Goal: Task Accomplishment & Management: Use online tool/utility

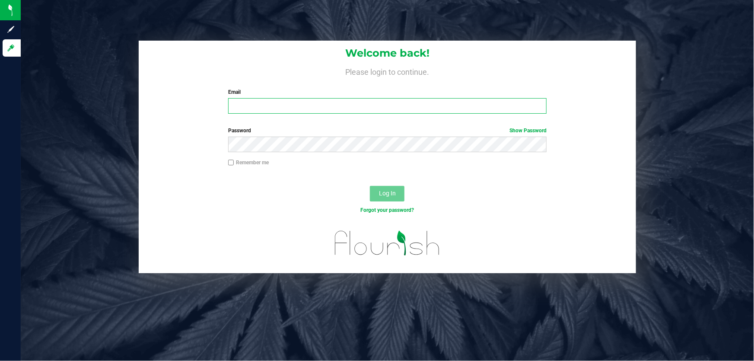
click at [289, 108] on input "Email" at bounding box center [387, 106] width 319 height 16
click at [285, 105] on input "Email" at bounding box center [387, 106] width 319 height 16
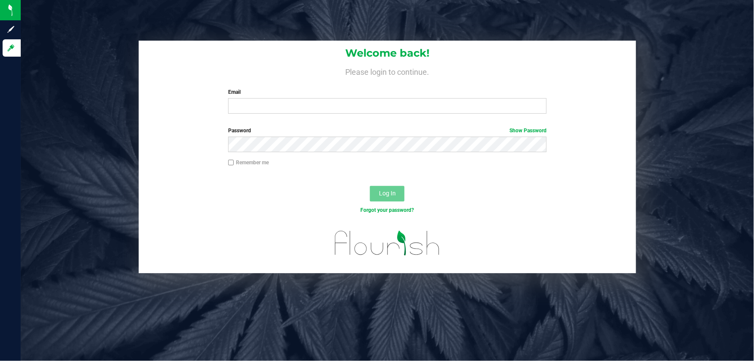
click at [340, 124] on form "Welcome back! Please login to continue. Email Required Please format your email…" at bounding box center [387, 157] width 484 height 232
click at [322, 108] on input "Email" at bounding box center [387, 106] width 319 height 16
click at [187, 125] on form "Welcome back! Please login to continue. Email Required Please format your email…" at bounding box center [387, 157] width 484 height 232
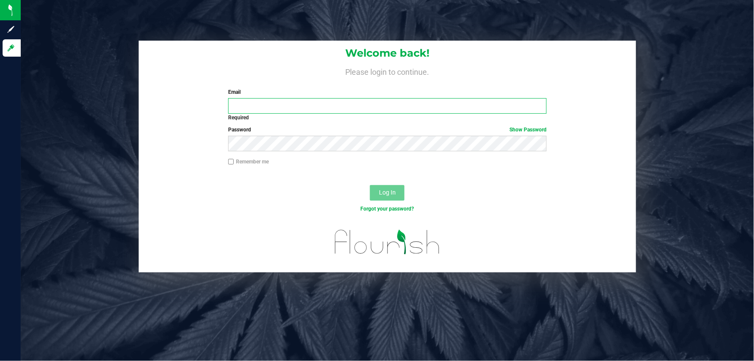
click at [256, 103] on input "Email" at bounding box center [387, 106] width 319 height 16
click at [257, 107] on input "Email" at bounding box center [387, 106] width 319 height 16
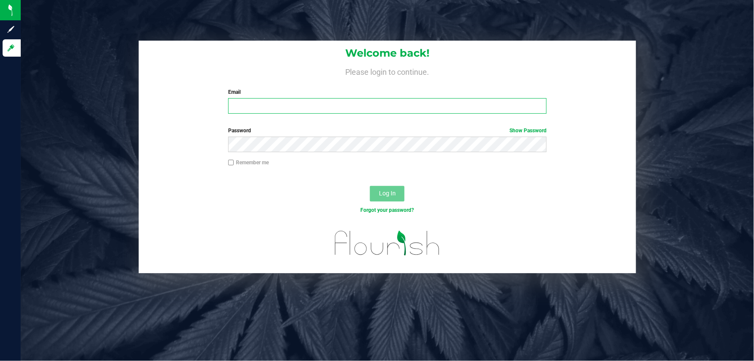
click at [244, 102] on input "Email" at bounding box center [387, 106] width 319 height 16
type input "[EMAIL_ADDRESS][DOMAIN_NAME]"
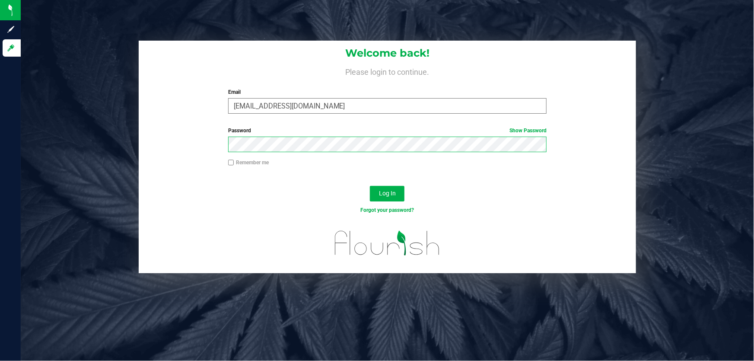
click at [370, 186] on button "Log In" at bounding box center [387, 194] width 35 height 16
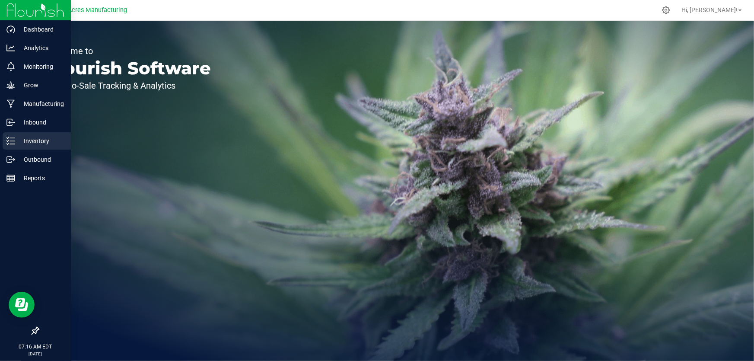
click at [18, 143] on p "Inventory" at bounding box center [41, 141] width 52 height 10
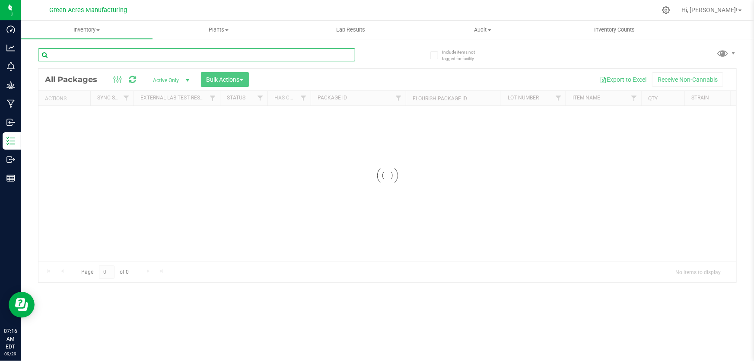
click at [80, 53] on input "text" at bounding box center [196, 54] width 317 height 13
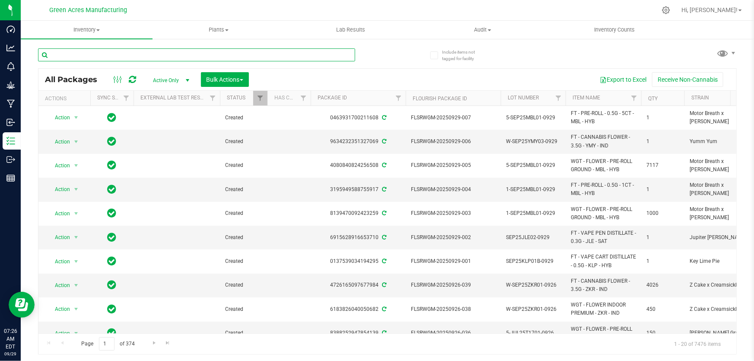
click at [168, 52] on input "text" at bounding box center [196, 54] width 317 height 13
type input "925-655"
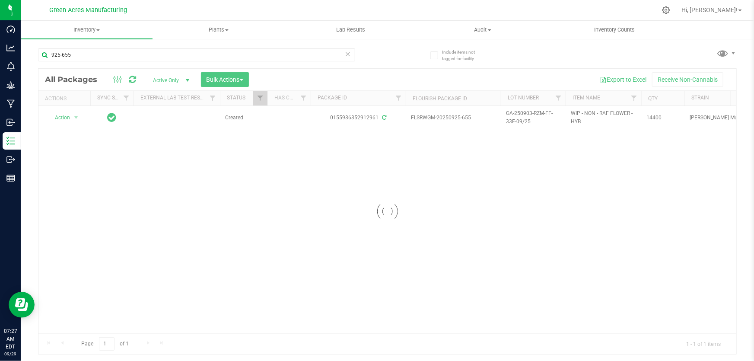
click at [290, 241] on div "Loading... Action Action Adjust qty Create package Edit attributes Global inven…" at bounding box center [387, 219] width 698 height 227
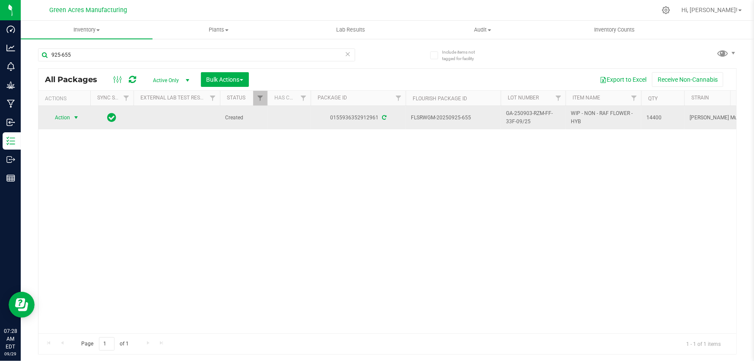
click at [66, 114] on span "Action" at bounding box center [58, 117] width 23 height 12
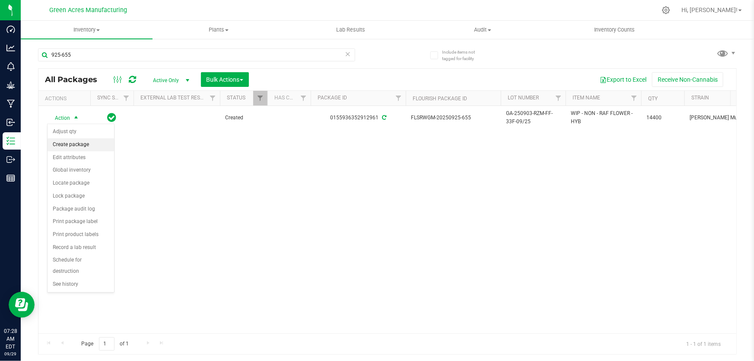
click at [78, 145] on li "Create package" at bounding box center [81, 144] width 67 height 13
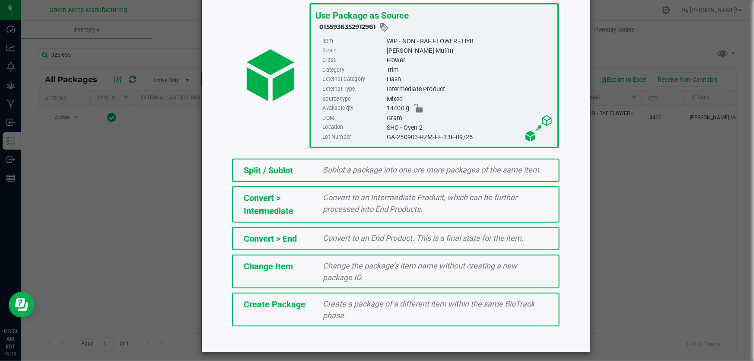
scroll to position [59, 0]
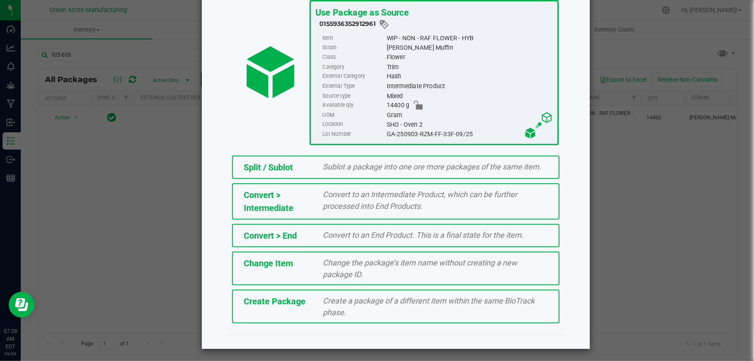
click at [419, 302] on span "Create a package of a different item within the same BioTrack phase." at bounding box center [429, 306] width 212 height 21
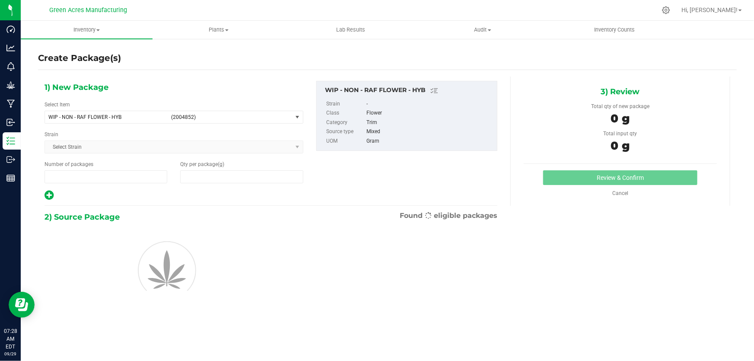
type input "1"
type input "0.0000"
click at [117, 111] on span "WIP - NON - RAF FLOWER - HYB (2004852)" at bounding box center [173, 117] width 259 height 13
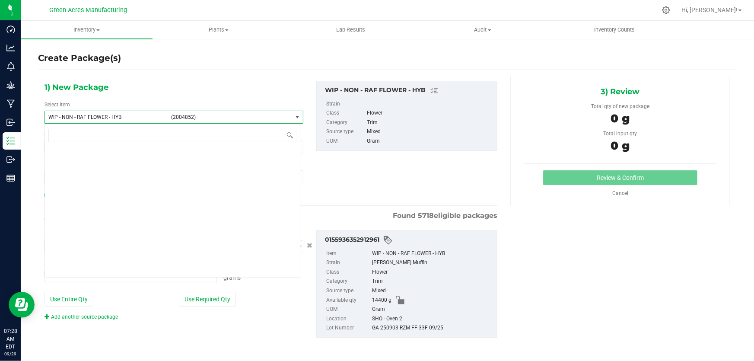
type input "0.0000 g"
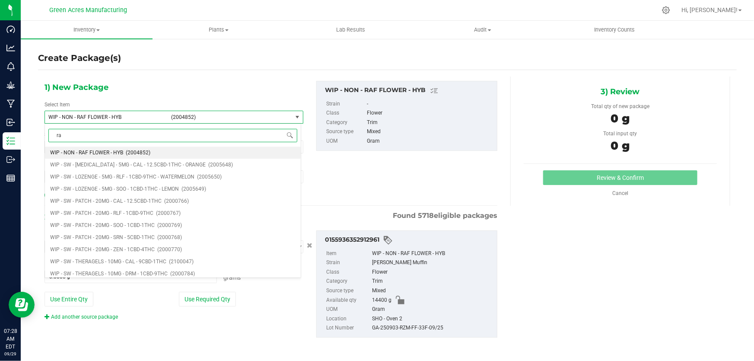
type input "raf"
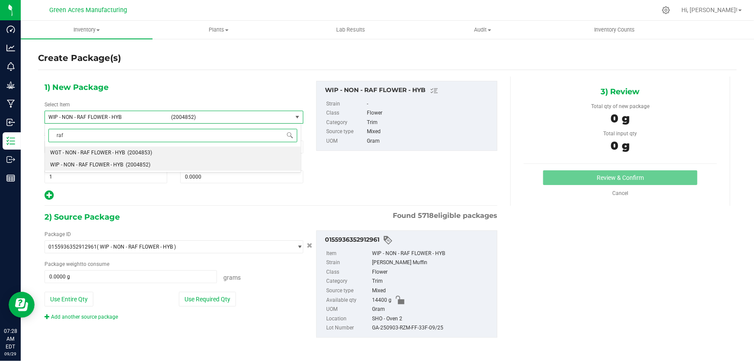
click at [101, 150] on span "WGT - NON - RAF FLOWER - HYB" at bounding box center [87, 152] width 75 height 6
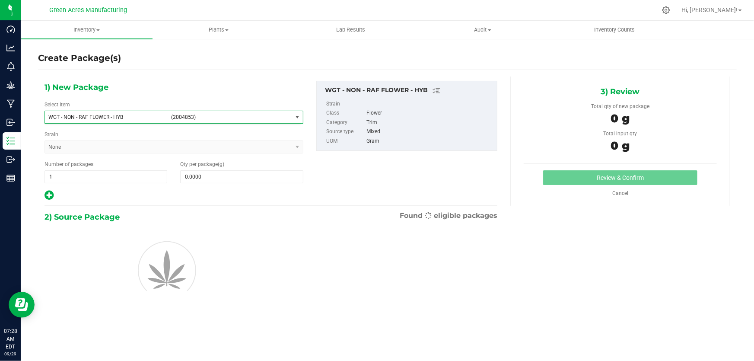
type input "0.0000"
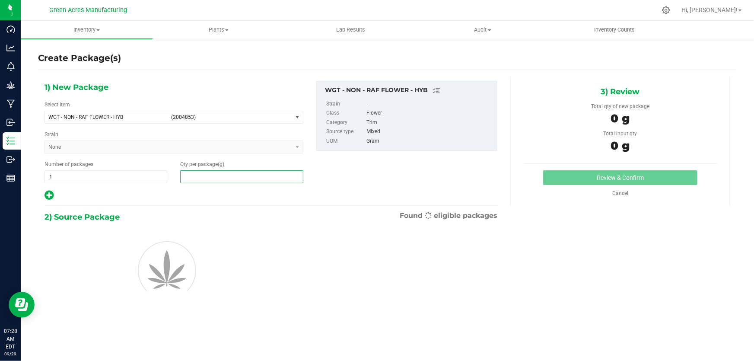
click at [217, 175] on span at bounding box center [241, 176] width 123 height 13
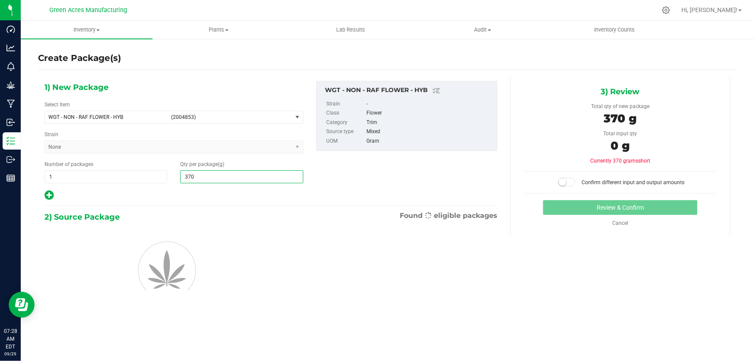
type input "3705"
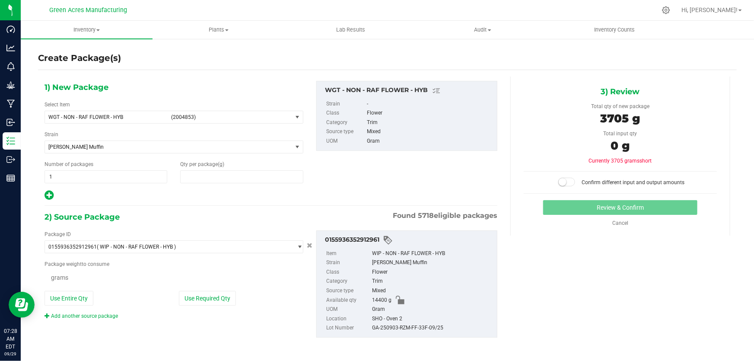
click at [368, 173] on div "1) New Package Select Item WGT - NON - RAF FLOWER - HYB (2004853) WGT - NON - L…" at bounding box center [271, 141] width 466 height 120
type input "3,705.0000"
click at [86, 298] on button "Use Entire Qty" at bounding box center [68, 299] width 49 height 15
type input "14400.0000 g"
click at [563, 179] on span at bounding box center [566, 182] width 17 height 9
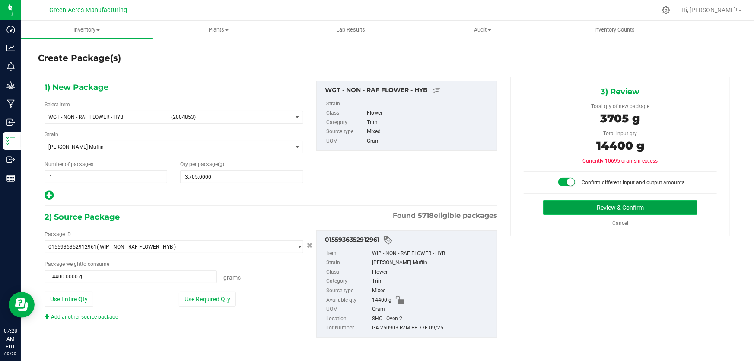
click at [551, 205] on button "Review & Confirm" at bounding box center [620, 207] width 155 height 15
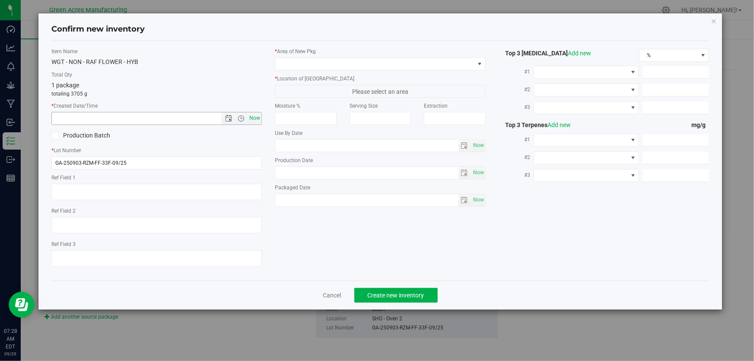
click at [259, 119] on span "Now" at bounding box center [255, 118] width 15 height 13
type input "[DATE] 7:28 AM"
click at [294, 69] on span at bounding box center [374, 64] width 199 height 12
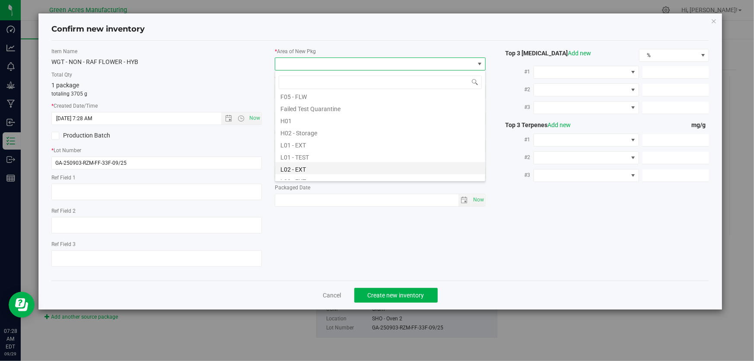
scroll to position [117, 0]
click at [324, 162] on li "L02 - EXT" at bounding box center [380, 163] width 210 height 12
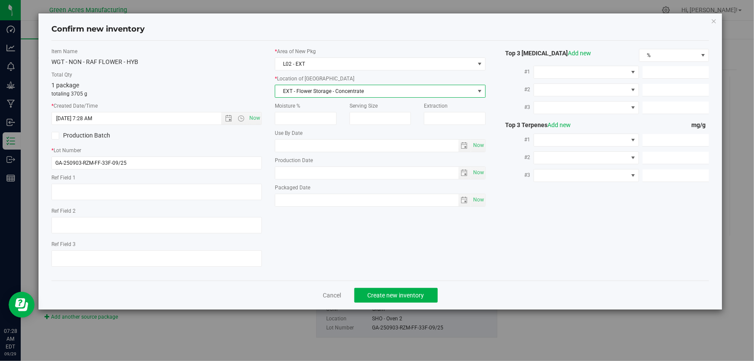
click at [328, 86] on span "EXT - Flower Storage - Concentrate" at bounding box center [374, 91] width 199 height 12
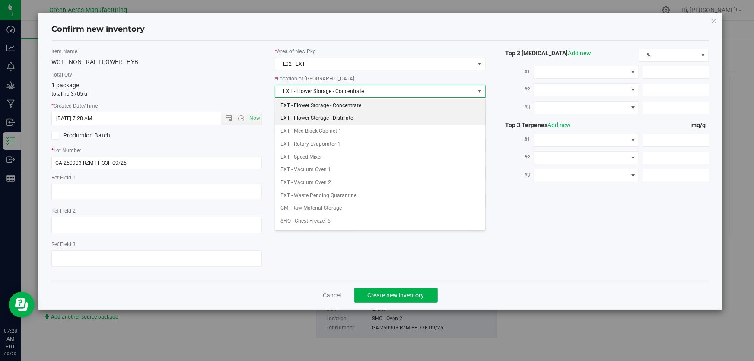
click at [336, 121] on li "EXT - Flower Storage - Distillate" at bounding box center [380, 118] width 210 height 13
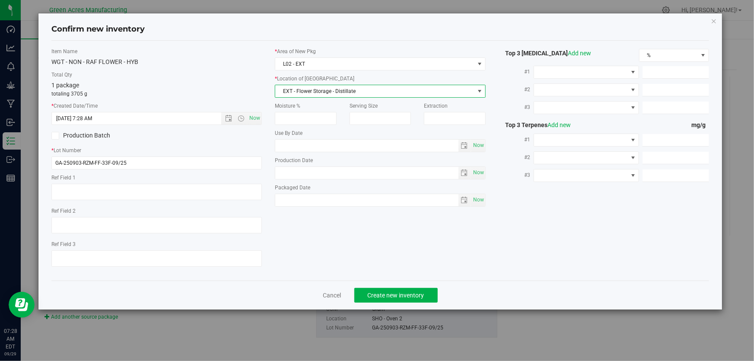
click at [197, 83] on div "1 package totaling 3705 g" at bounding box center [156, 89] width 210 height 17
click at [394, 293] on span "Create new inventory" at bounding box center [396, 295] width 57 height 7
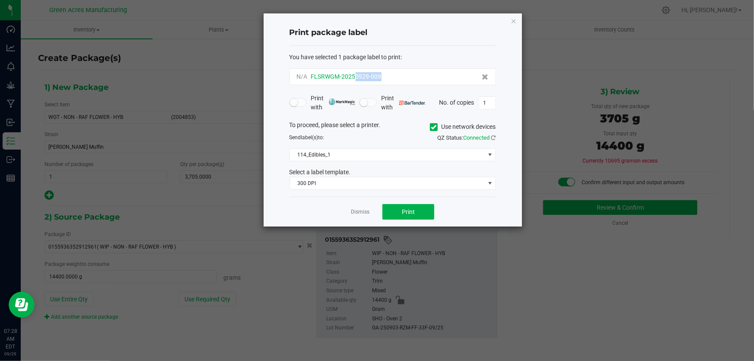
drag, startPoint x: 381, startPoint y: 74, endPoint x: 356, endPoint y: 77, distance: 24.4
click at [356, 77] on div "N/A FLSRWGM-20250929-009" at bounding box center [393, 76] width 192 height 9
copy span "0929-009"
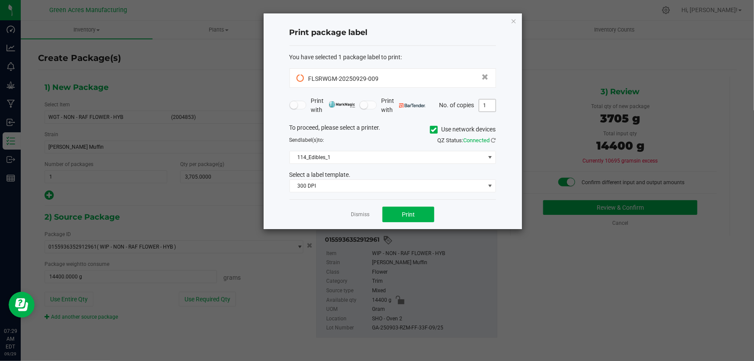
click at [489, 111] on input "1" at bounding box center [487, 105] width 16 height 12
click at [466, 44] on div "Print package label" at bounding box center [392, 32] width 206 height 25
click at [320, 158] on span "114_Edibles_1" at bounding box center [387, 157] width 195 height 12
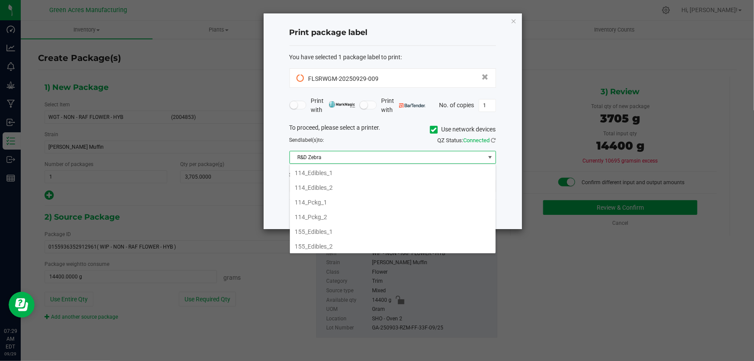
scroll to position [279, 0]
click at [322, 243] on li "R&D Zebra" at bounding box center [393, 246] width 206 height 15
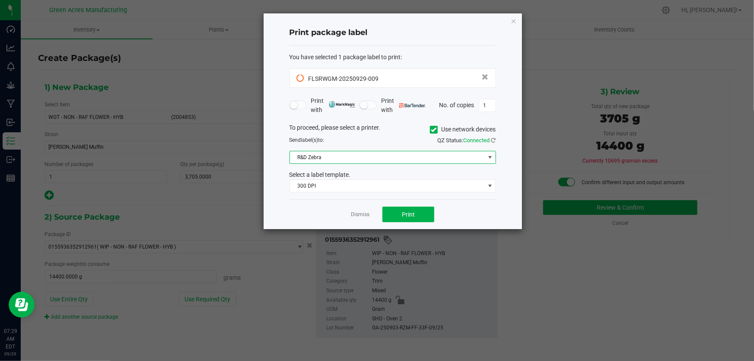
click at [413, 129] on div "To proceed, please select a printer. Use network devices" at bounding box center [392, 129] width 219 height 13
click at [416, 208] on button "Print" at bounding box center [408, 214] width 52 height 16
click at [355, 211] on link "Dismiss" at bounding box center [360, 214] width 19 height 7
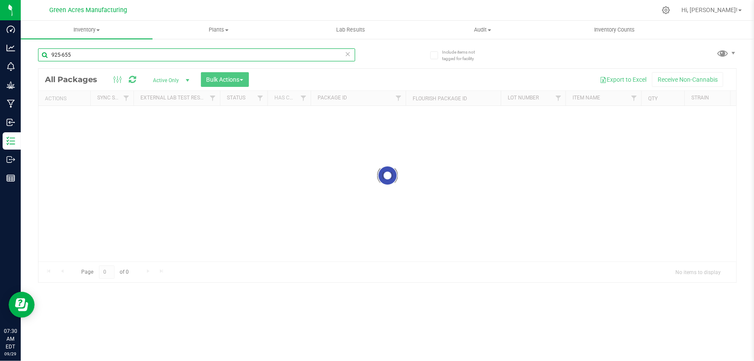
click at [148, 56] on input "925-655" at bounding box center [196, 54] width 317 height 13
type input "929-009"
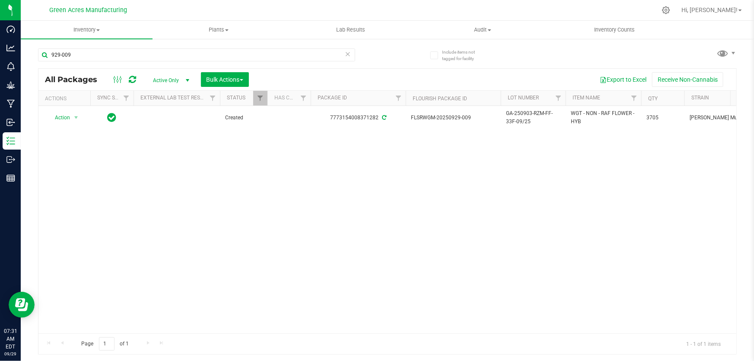
click at [313, 203] on div "Action Action Adjust qty Create package Edit attributes Global inventory Locate…" at bounding box center [387, 219] width 698 height 227
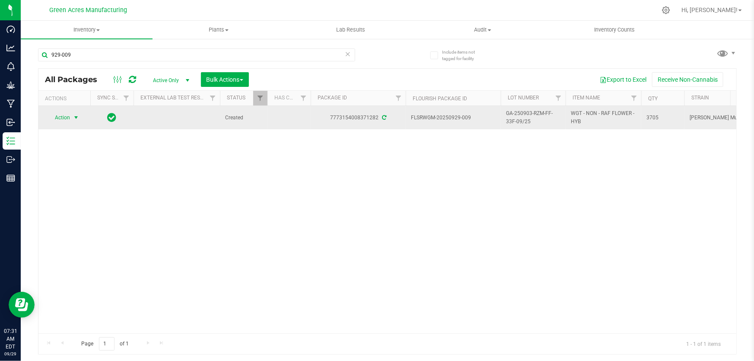
click at [70, 116] on span "Action" at bounding box center [58, 117] width 23 height 12
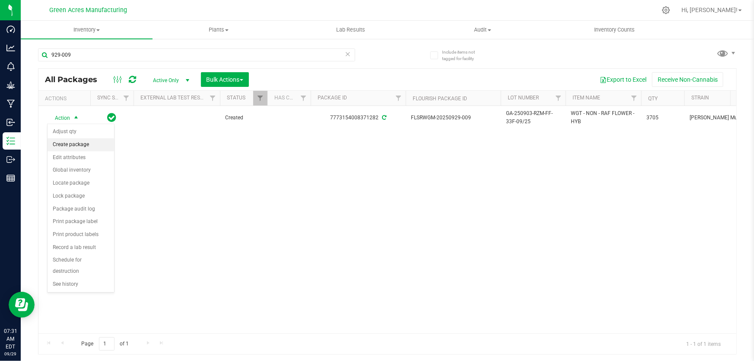
click at [83, 146] on li "Create package" at bounding box center [81, 144] width 67 height 13
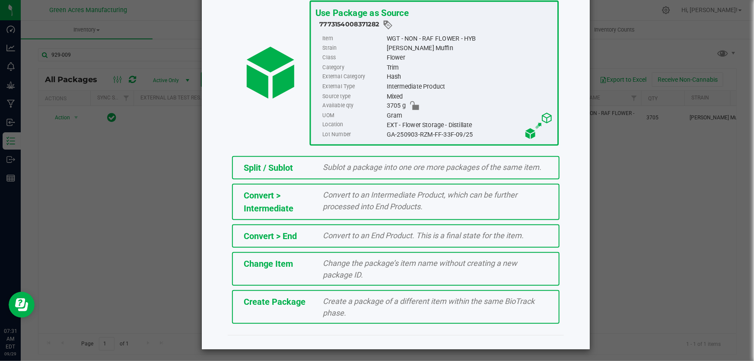
scroll to position [59, 0]
click at [388, 302] on span "Create a package of a different item within the same BioTrack phase." at bounding box center [429, 306] width 212 height 21
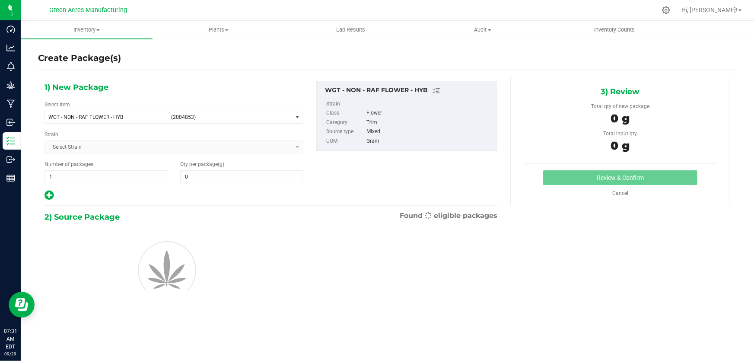
type input "0.0000"
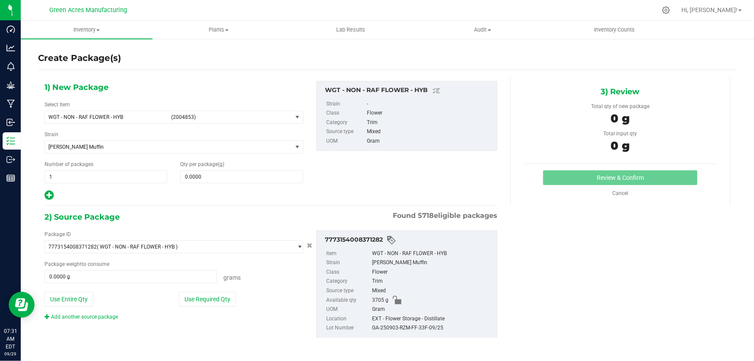
drag, startPoint x: 69, startPoint y: 289, endPoint x: 74, endPoint y: 289, distance: 5.2
click at [71, 289] on div "Package ID 7773154008371282 ( WGT - NON - RAF FLOWER - HYB ) 0000518841815896 0…" at bounding box center [174, 275] width 272 height 90
click at [82, 293] on button "Use Entire Qty" at bounding box center [68, 299] width 49 height 15
type input "3705.0000 g"
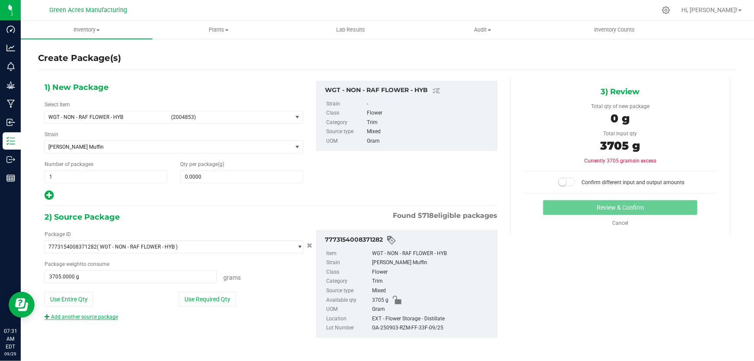
click at [94, 314] on link "Add another source package" at bounding box center [80, 317] width 73 height 6
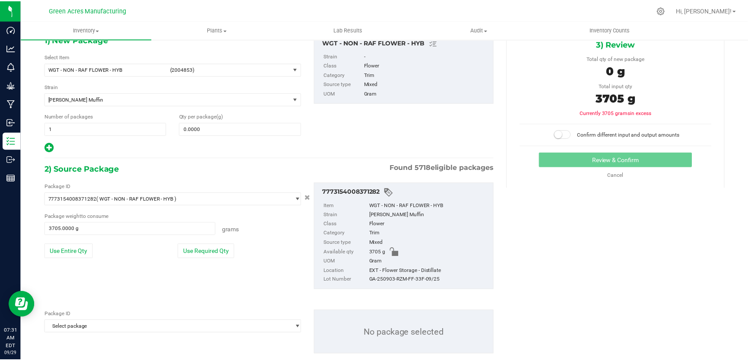
scroll to position [65, 0]
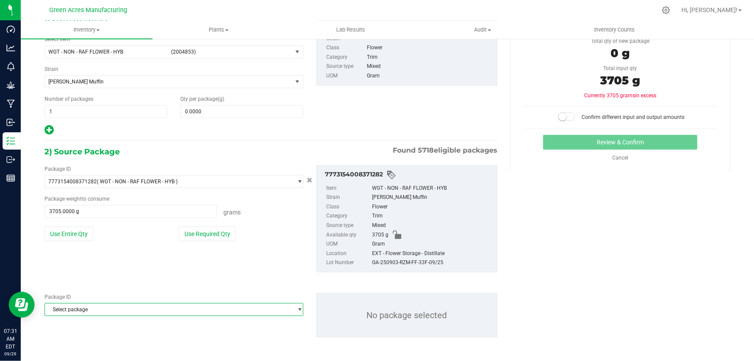
click at [157, 310] on span "Select package" at bounding box center [168, 309] width 247 height 12
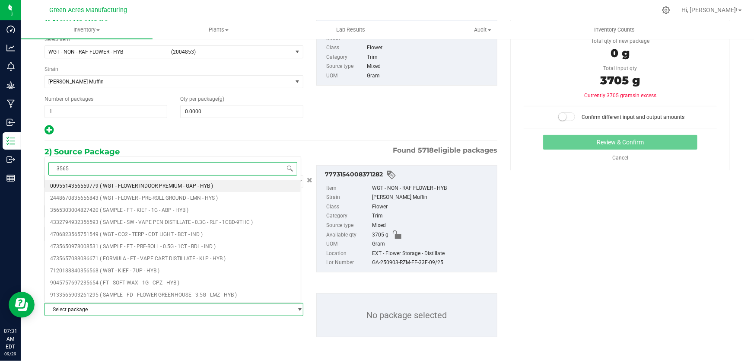
click at [52, 171] on input "3565" at bounding box center [172, 168] width 249 height 13
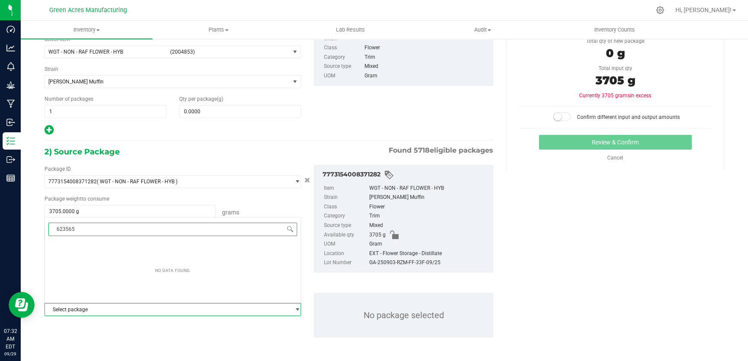
type input "623565"
click at [337, 143] on div "1) New Package Select Item WGT - NON - RAF FLOWER - HYB (2004853) 007UP - Flowe…" at bounding box center [269, 183] width 462 height 344
click at [612, 156] on link "Cancel" at bounding box center [620, 158] width 16 height 6
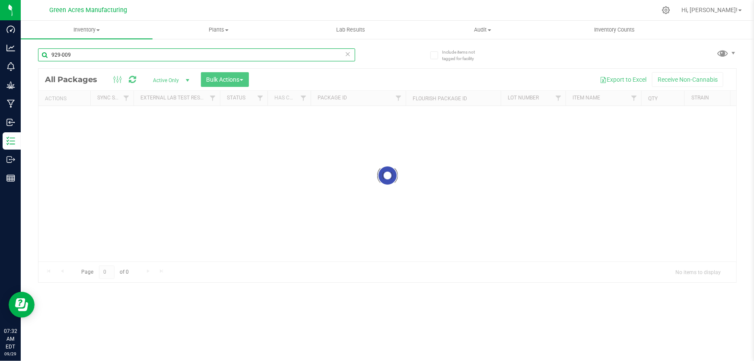
click at [108, 52] on input "929-009" at bounding box center [196, 54] width 317 height 13
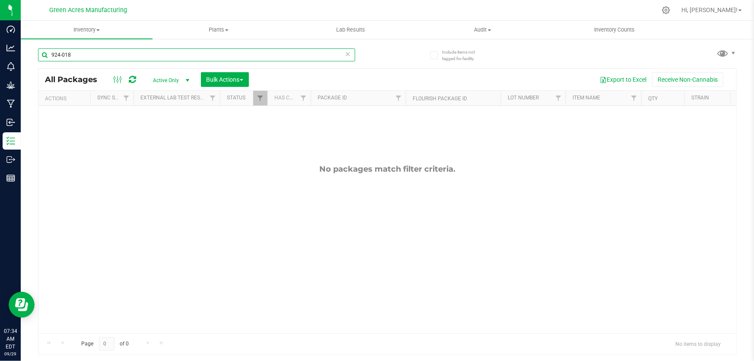
click at [238, 55] on input "924-018" at bounding box center [196, 54] width 317 height 13
paste input "0925"
type input "0925-018"
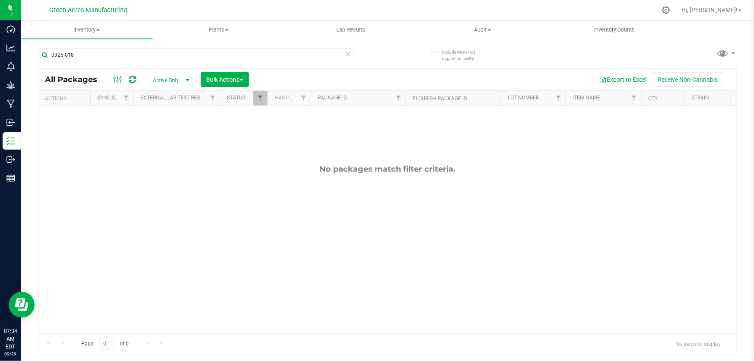
click at [209, 153] on div "No packages match filter criteria." at bounding box center [387, 249] width 698 height 286
click at [536, 247] on div at bounding box center [387, 211] width 698 height 285
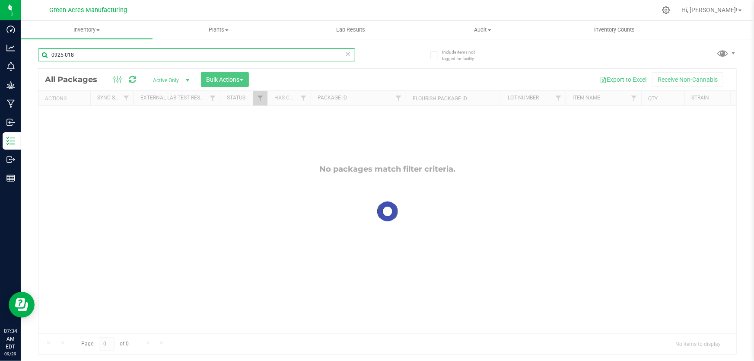
click at [197, 54] on input "0925-018" at bounding box center [196, 54] width 317 height 13
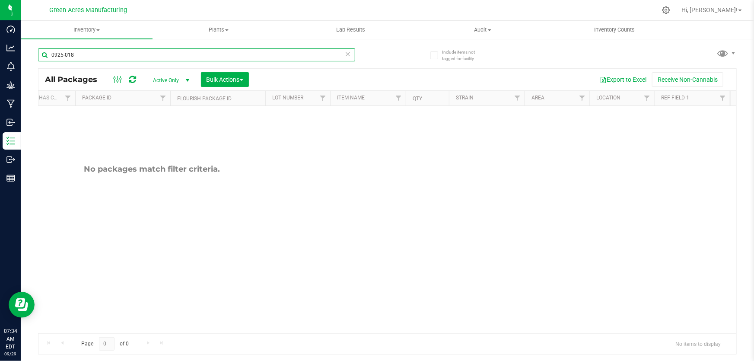
scroll to position [0, 251]
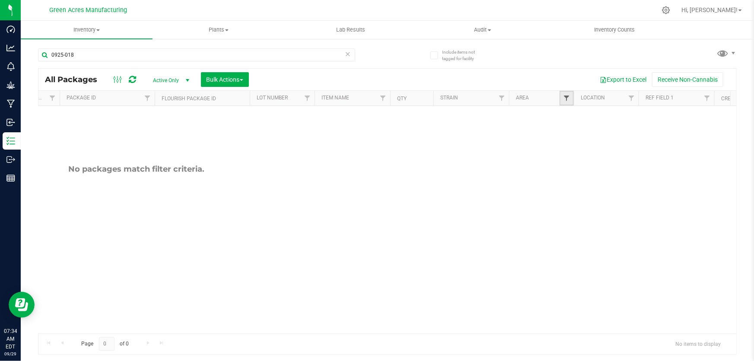
click at [568, 98] on span "Filter" at bounding box center [566, 98] width 7 height 7
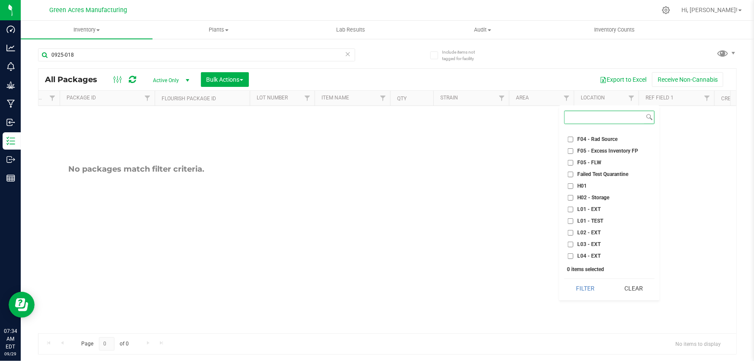
scroll to position [157, 0]
click at [590, 177] on span "L02 - EXT" at bounding box center [588, 176] width 23 height 5
click at [573, 177] on input "L02 - EXT" at bounding box center [571, 177] width 6 height 6
checkbox input "true"
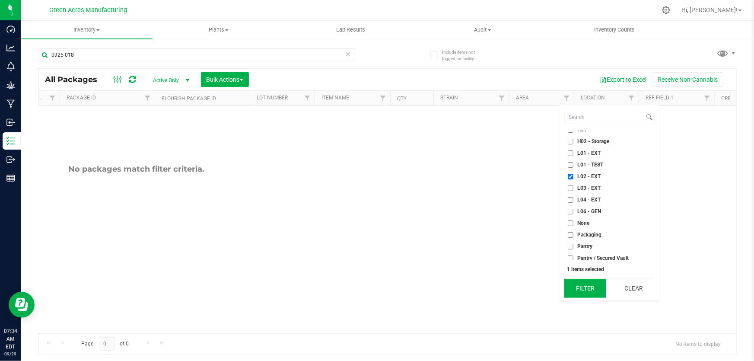
click at [584, 285] on button "Filter" at bounding box center [585, 288] width 42 height 19
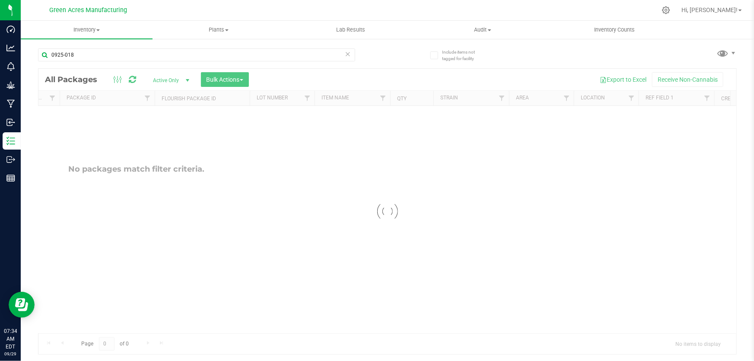
drag, startPoint x: 327, startPoint y: 328, endPoint x: 220, endPoint y: 281, distance: 117.2
click at [168, 323] on div at bounding box center [387, 211] width 698 height 285
click at [349, 54] on icon at bounding box center [348, 53] width 6 height 10
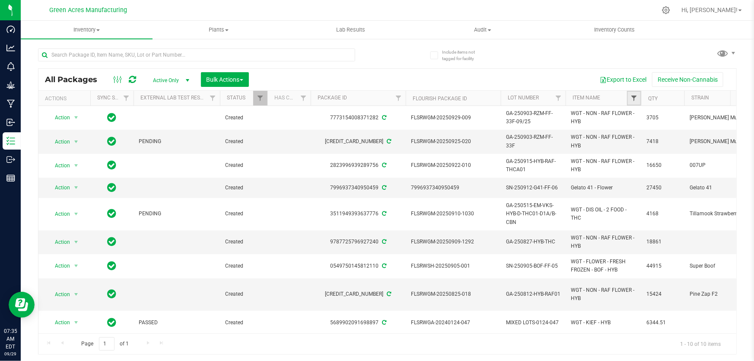
click at [635, 96] on span "Filter" at bounding box center [633, 98] width 7 height 7
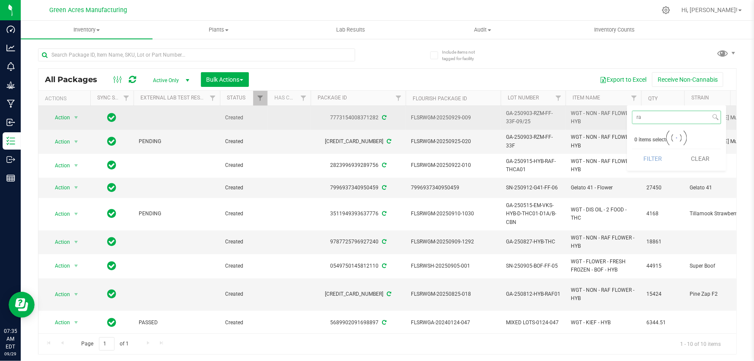
type input "raf"
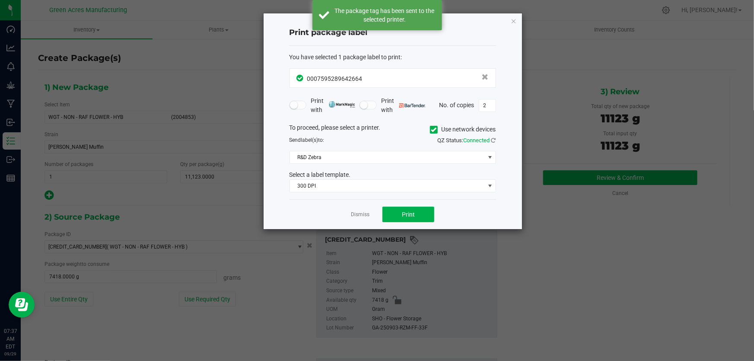
scroll to position [129, 0]
